Goal: Information Seeking & Learning: Learn about a topic

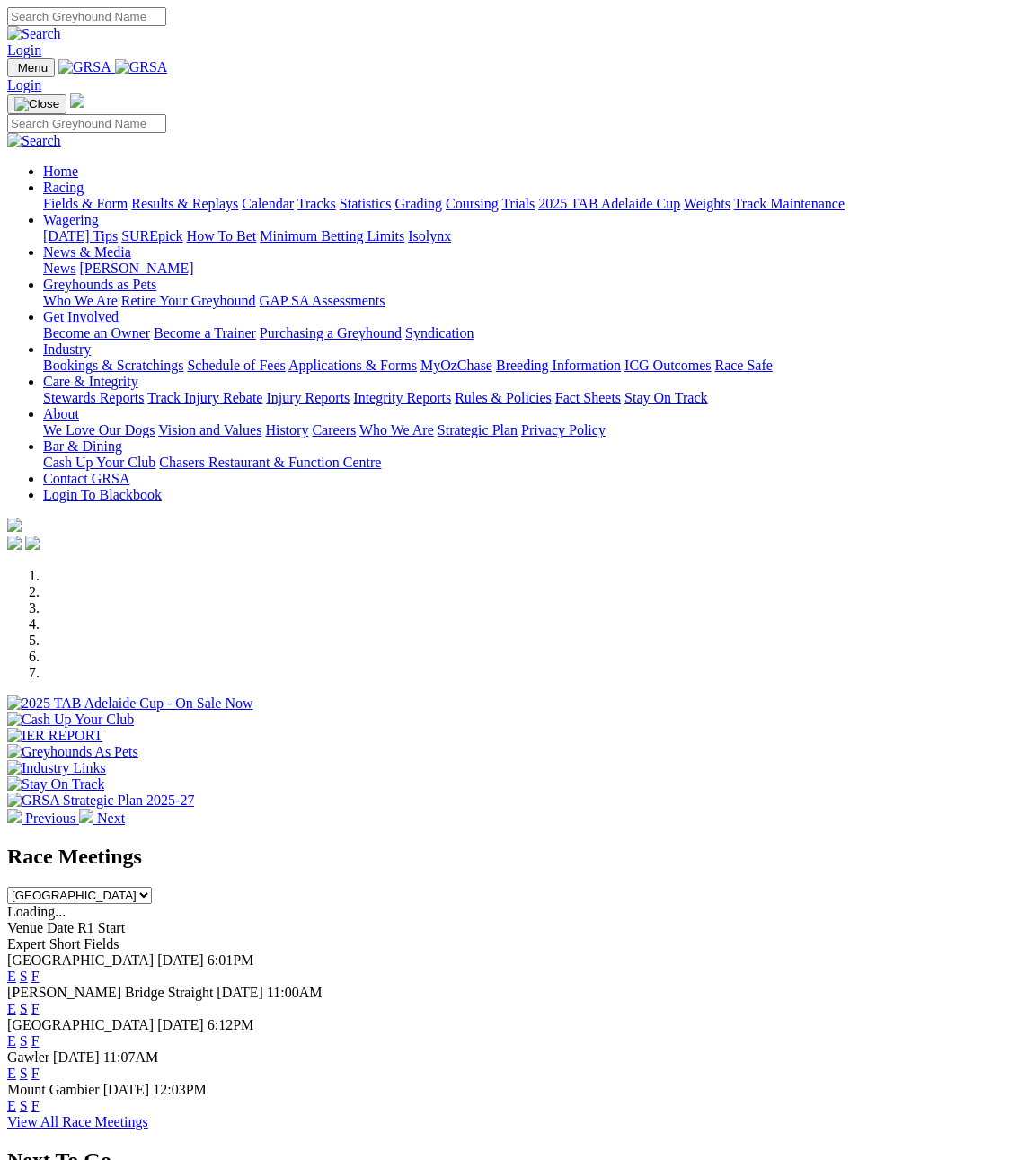
click at [148, 1114] on link "View All Race Meetings" at bounding box center [77, 1121] width 141 height 15
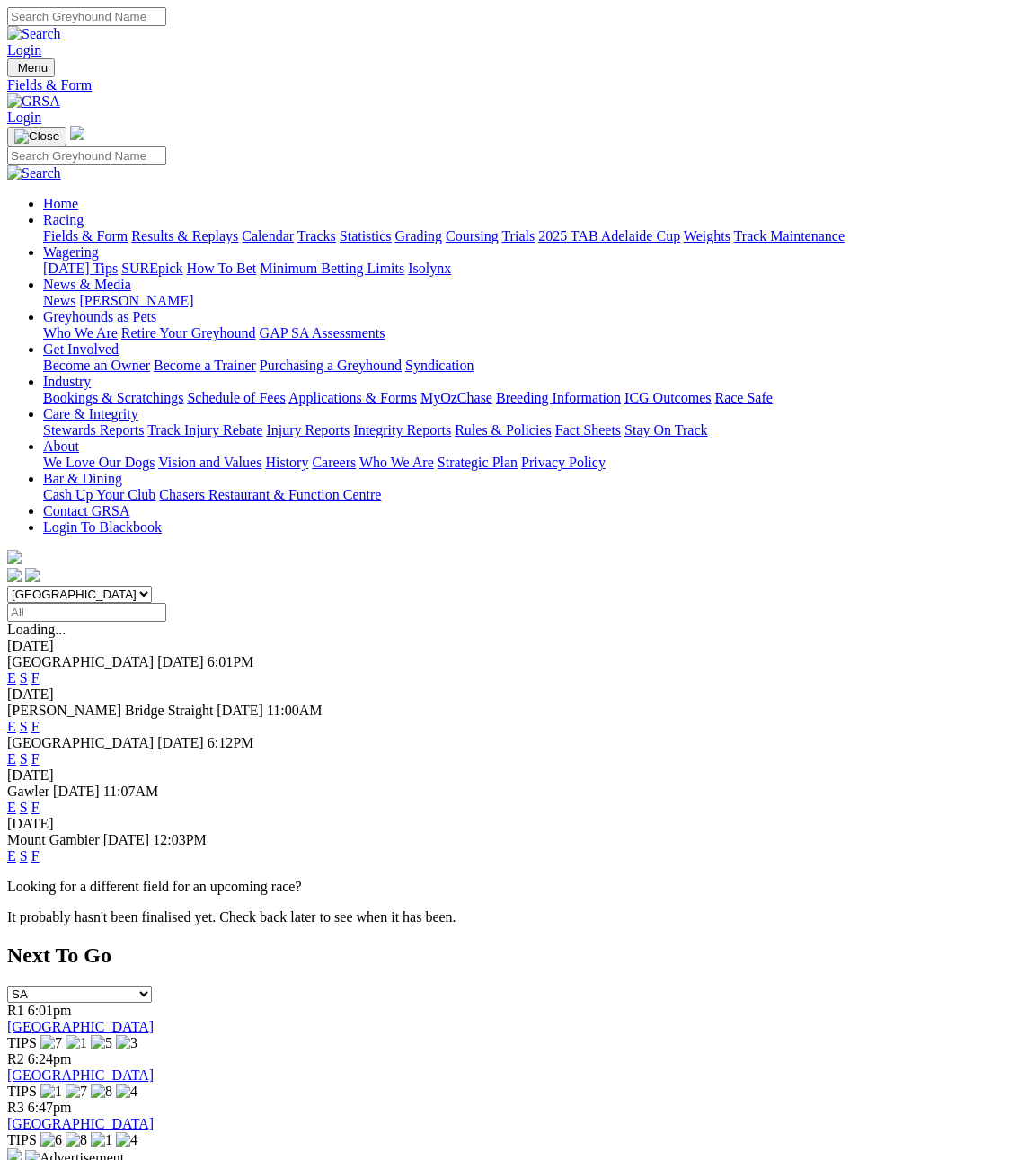
click at [294, 228] on link "Calendar" at bounding box center [268, 235] width 52 height 15
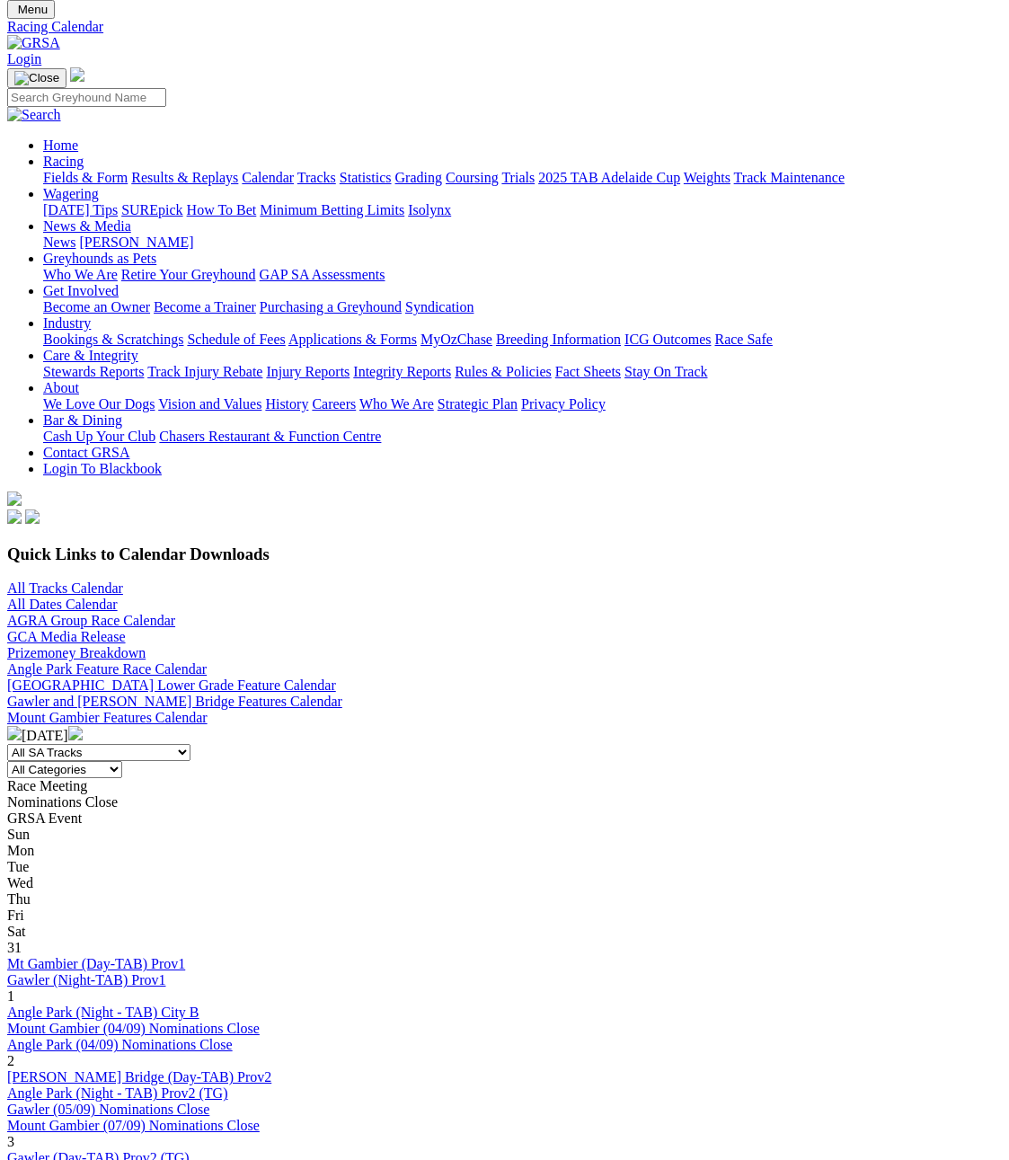
scroll to position [90, 0]
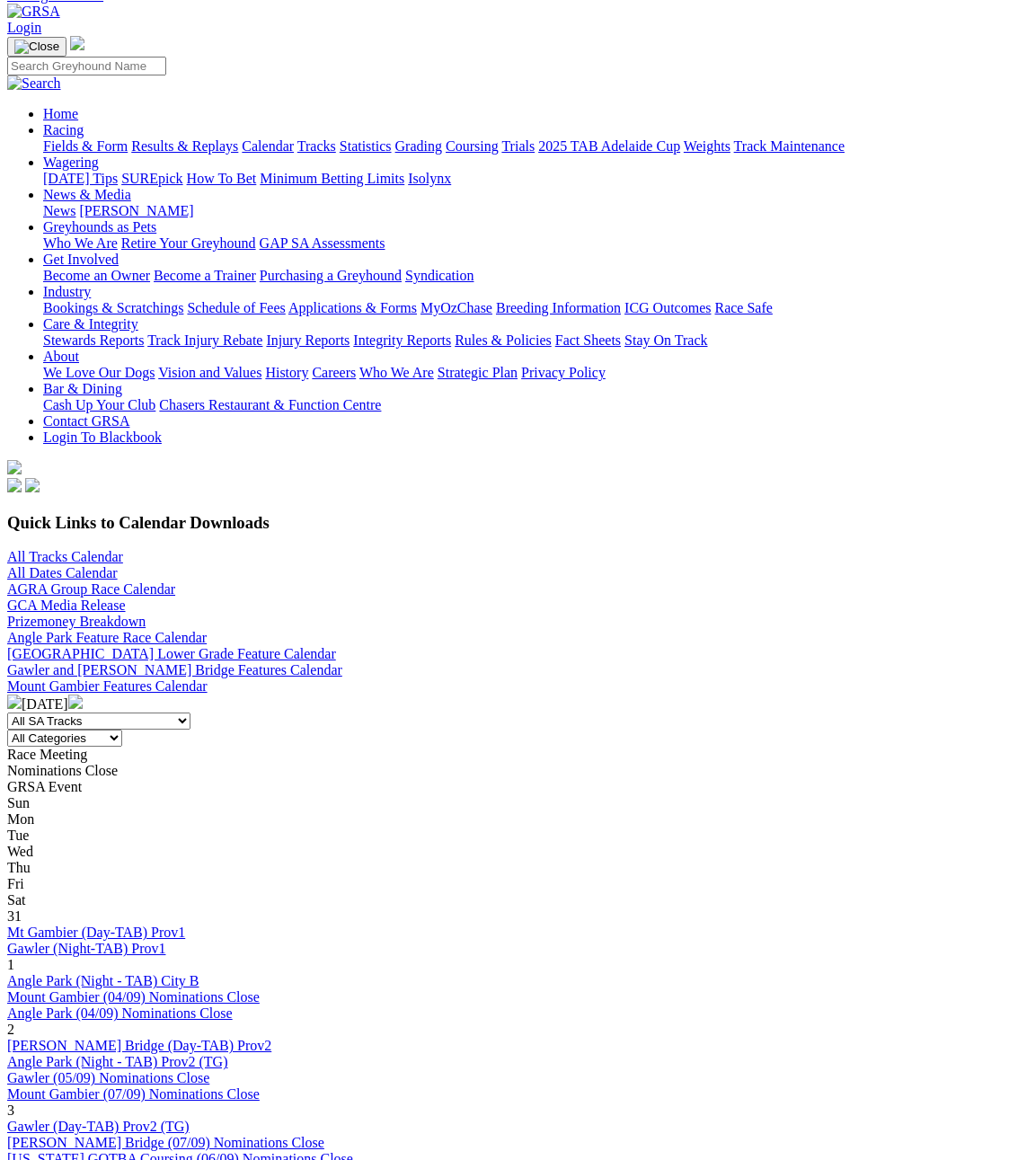
click at [83, 695] on img at bounding box center [75, 702] width 14 height 14
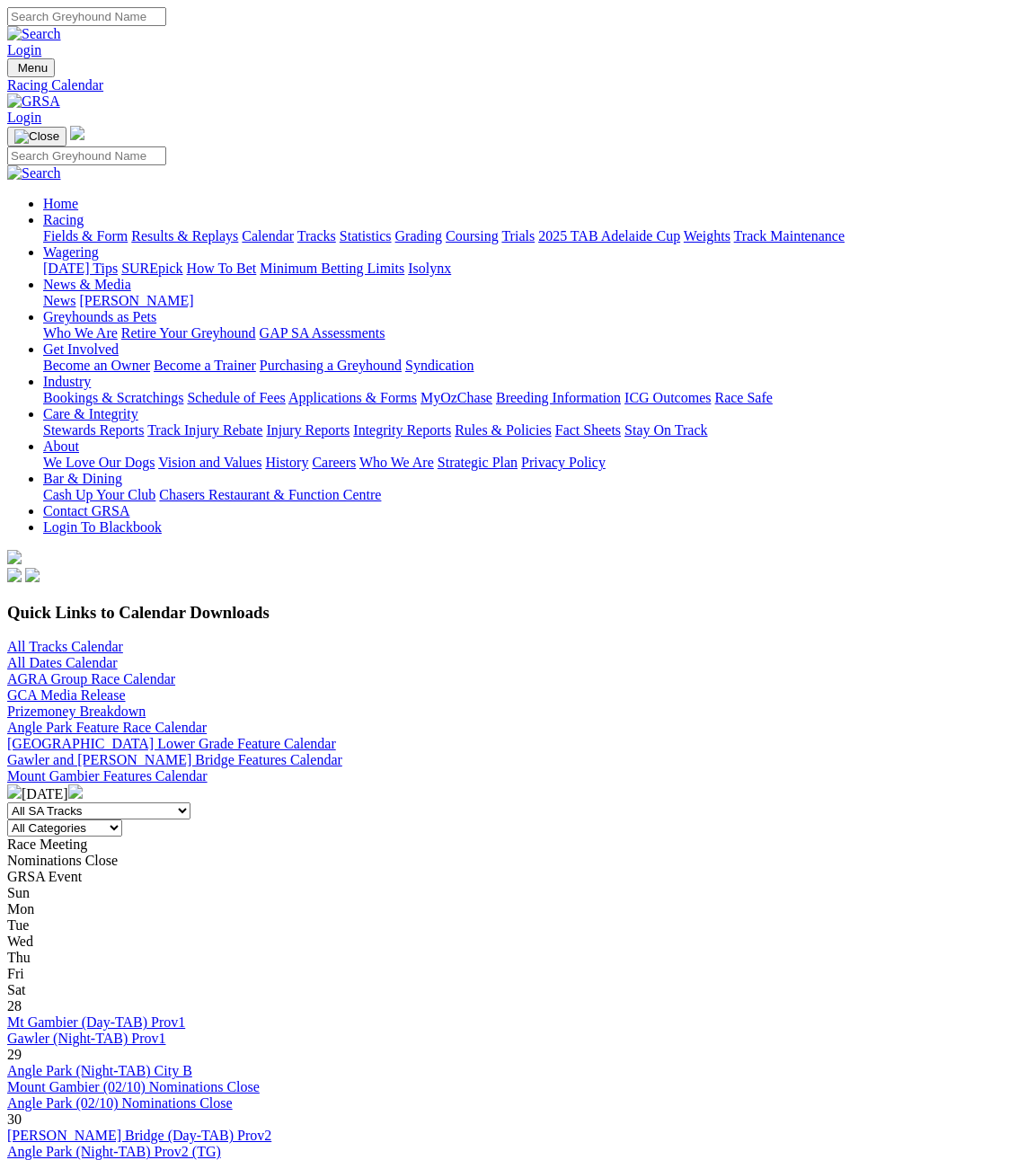
click at [228, 1096] on link "Angle Park (02/10) Nominations Close" at bounding box center [120, 1103] width 226 height 15
